Goal: Transaction & Acquisition: Purchase product/service

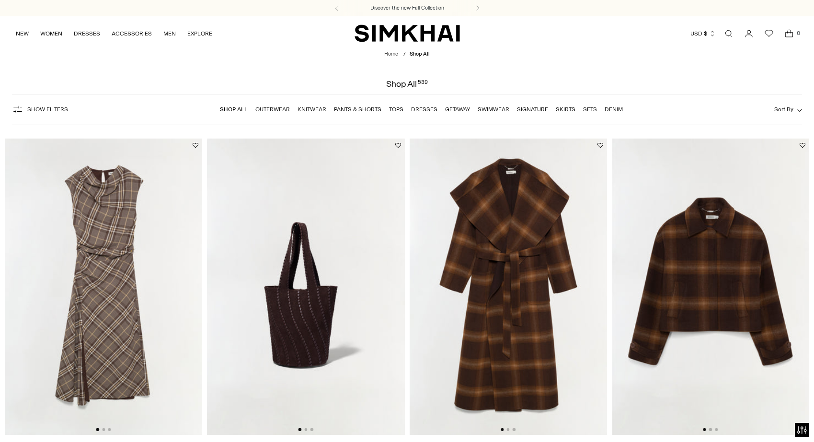
click at [731, 32] on icon "Open search modal" at bounding box center [728, 34] width 11 height 8
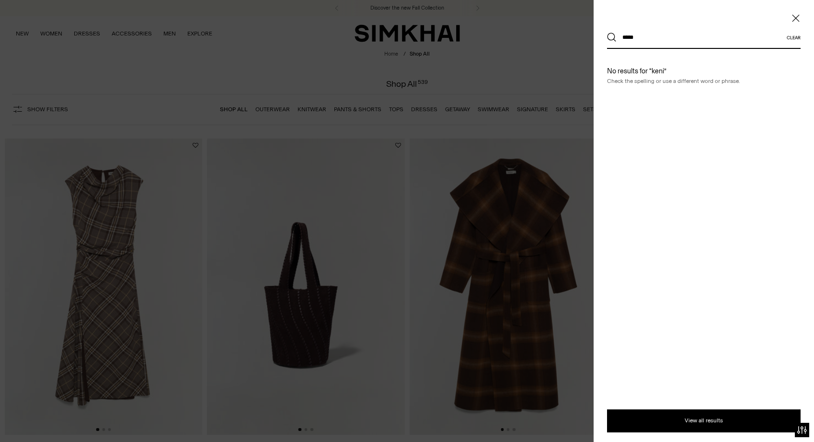
type input "*****"
click at [612, 37] on button "Search" at bounding box center [612, 38] width 10 height 10
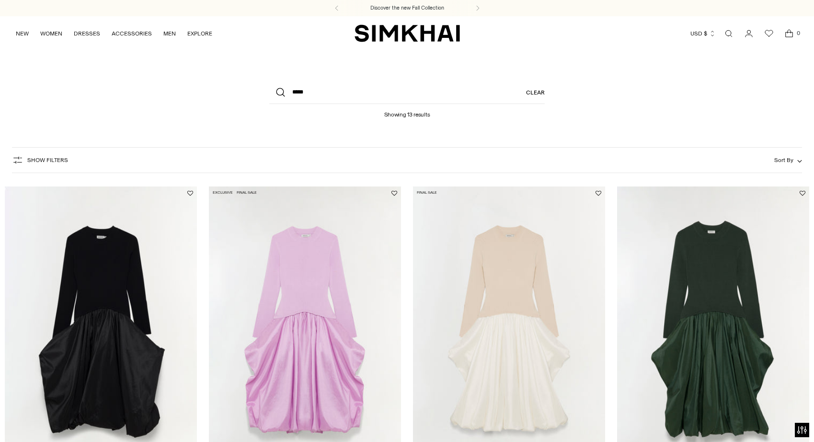
drag, startPoint x: 0, startPoint y: 0, endPoint x: 742, endPoint y: 279, distance: 792.7
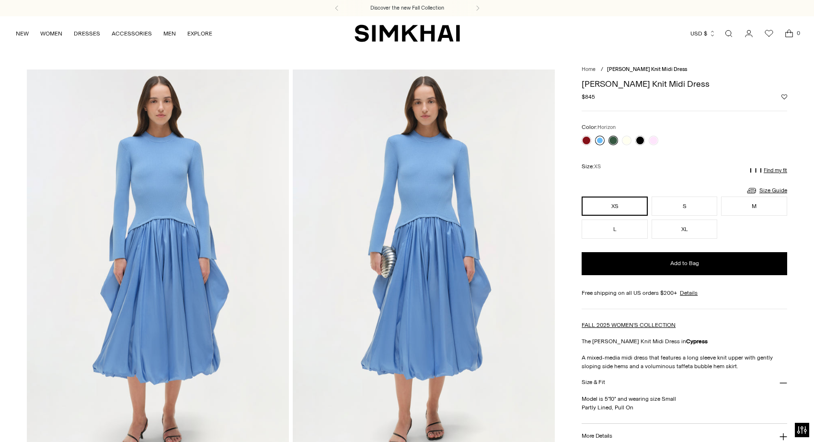
click at [603, 141] on link at bounding box center [600, 141] width 10 height 10
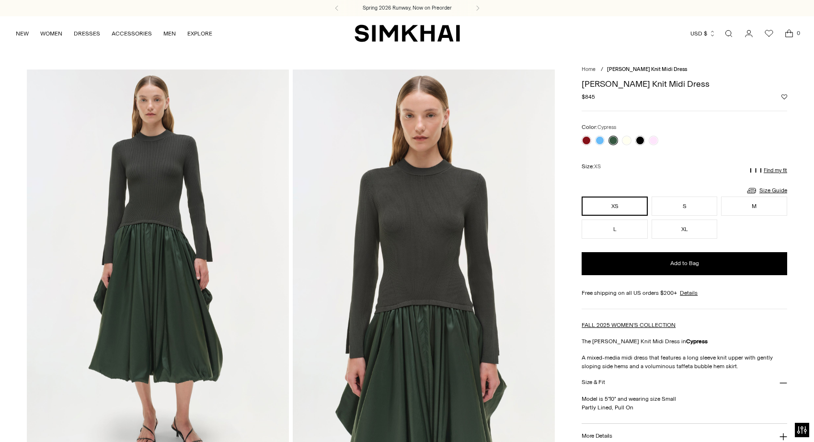
click at [615, 139] on link at bounding box center [613, 141] width 10 height 10
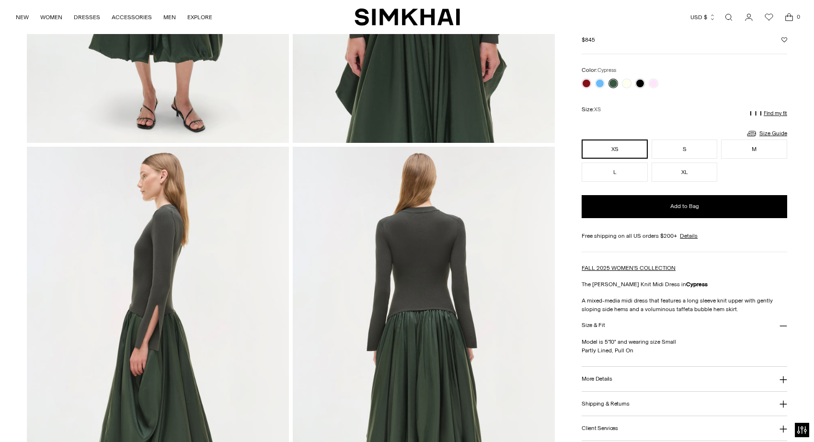
scroll to position [157, 0]
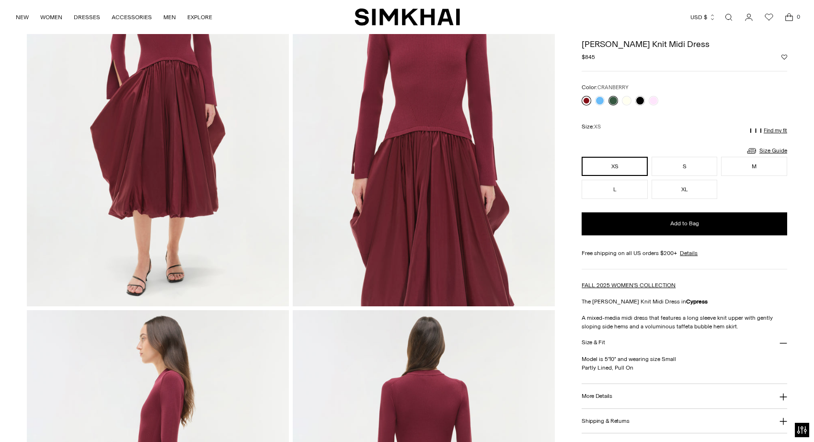
click at [587, 101] on link at bounding box center [587, 101] width 10 height 10
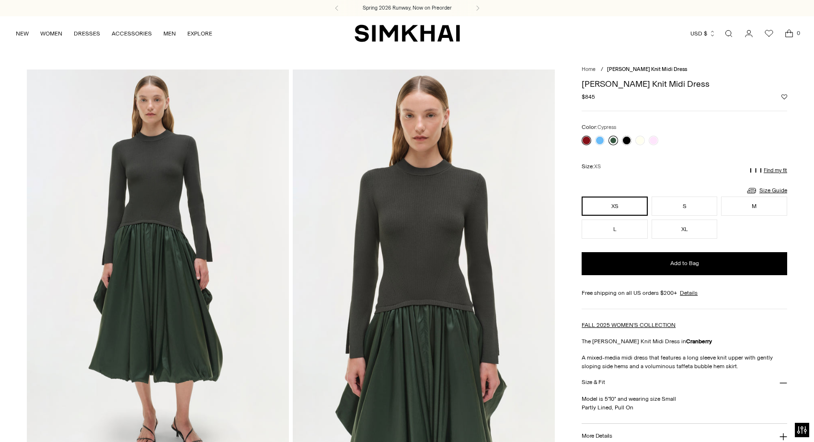
click at [613, 140] on link at bounding box center [613, 141] width 10 height 10
click at [670, 225] on button "XL" at bounding box center [685, 228] width 66 height 19
click at [729, 32] on icon "Open search modal" at bounding box center [728, 34] width 11 height 8
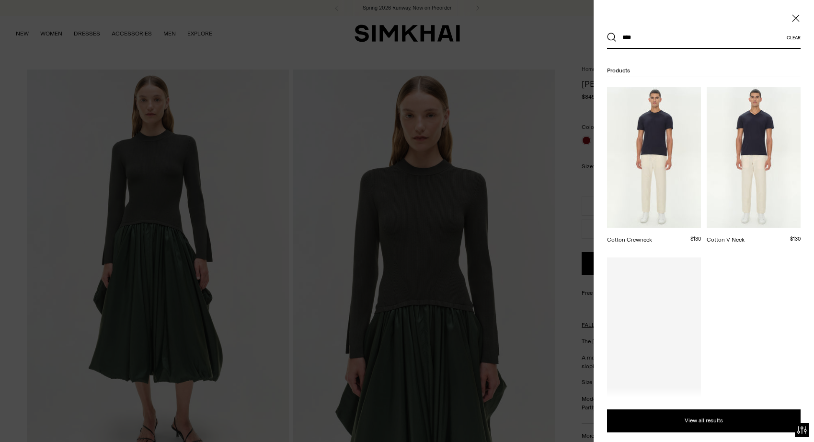
type input "****"
click at [612, 37] on button "Search" at bounding box center [612, 38] width 10 height 10
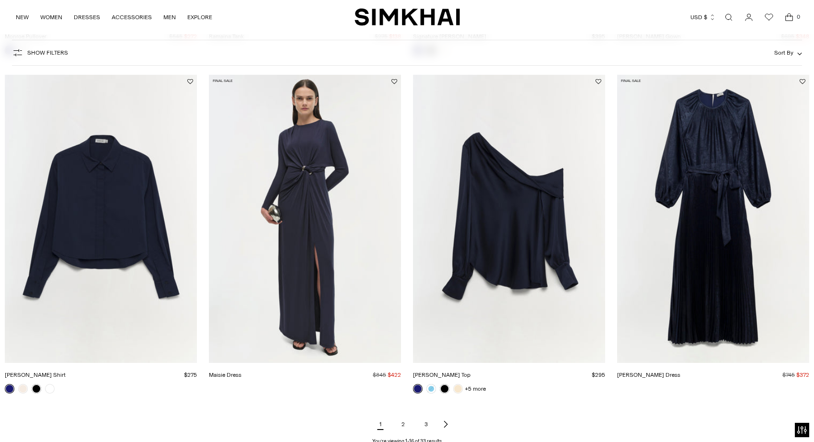
scroll to position [1122, 0]
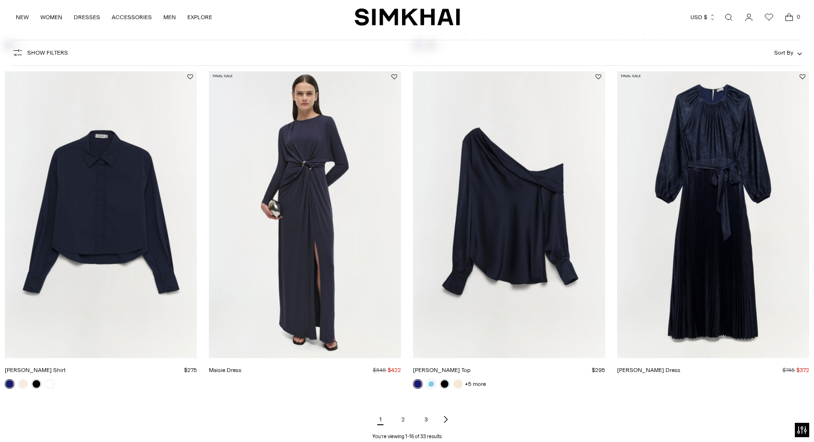
click at [445, 420] on icon "Next page of results" at bounding box center [446, 419] width 8 height 8
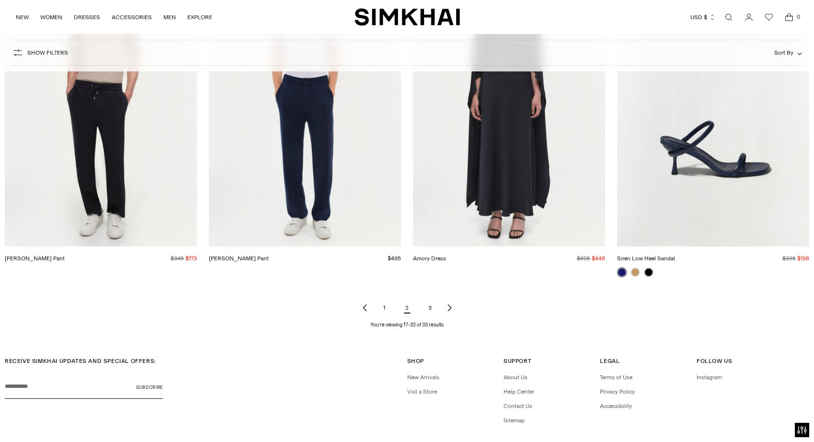
scroll to position [1267, 0]
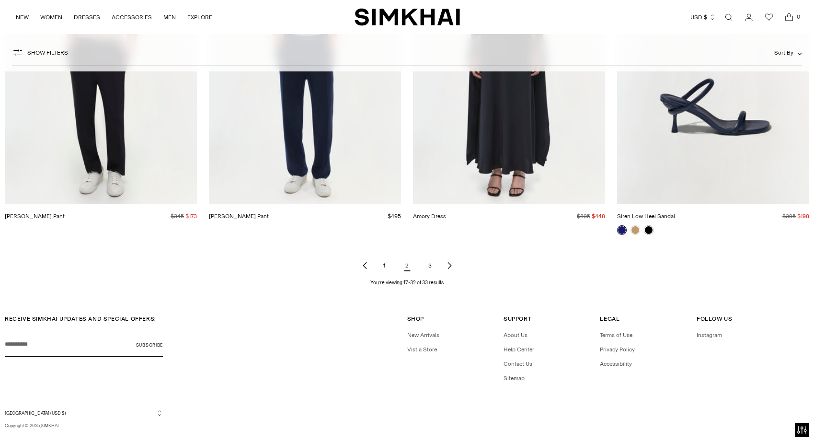
click at [450, 263] on icon "Next page of results" at bounding box center [450, 266] width 8 height 8
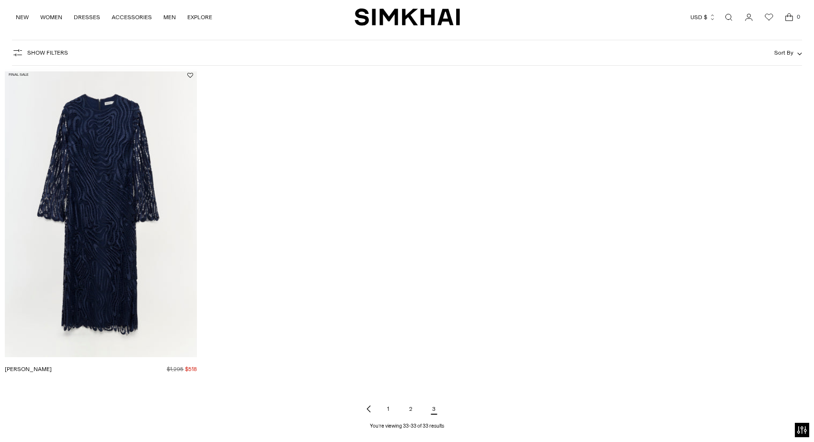
scroll to position [120, 0]
click at [414, 406] on link "2" at bounding box center [410, 406] width 19 height 19
